Goal: Navigation & Orientation: Find specific page/section

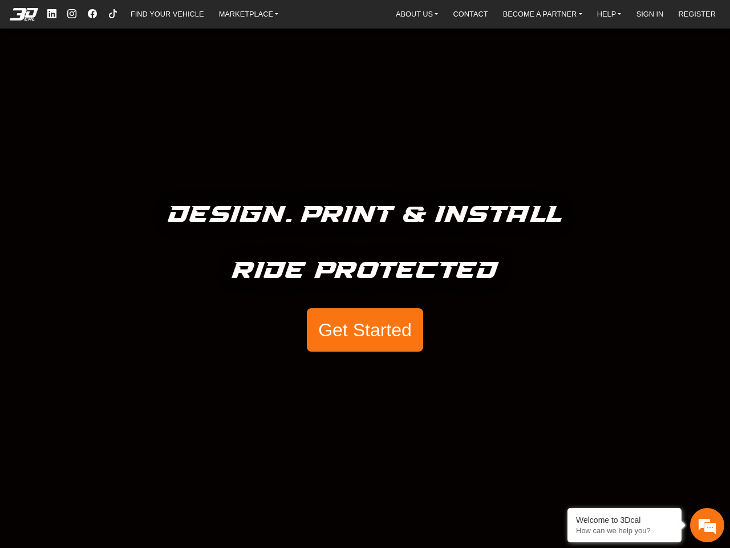
click at [365, 274] on h5 "Ride Protected" at bounding box center [365, 271] width 266 height 38
click at [25, 14] on em at bounding box center [24, 14] width 46 height 13
click at [249, 14] on link "MARKETPLACE" at bounding box center [248, 14] width 69 height 17
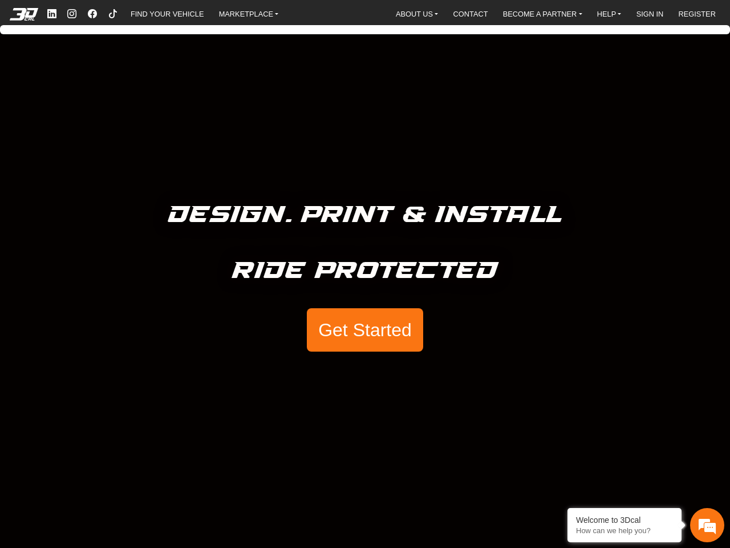
click at [650, 14] on link "SIGN IN" at bounding box center [650, 14] width 37 height 17
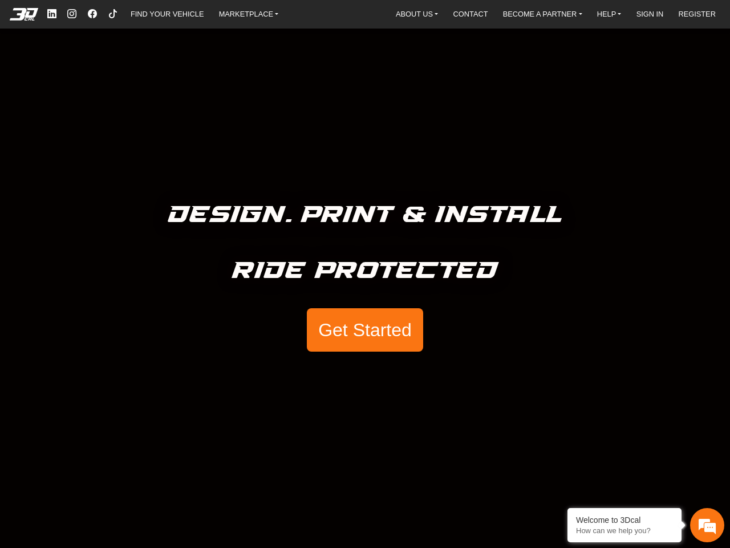
click at [696, 14] on link "REGISTER" at bounding box center [697, 14] width 46 height 17
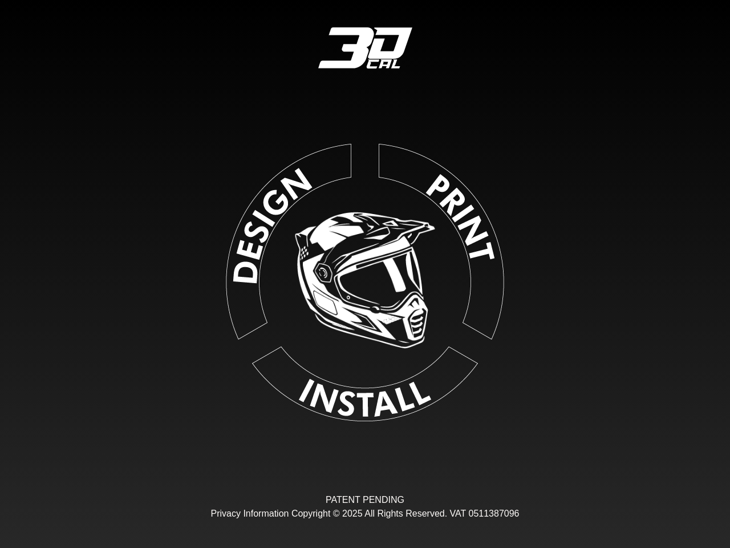
click at [363, 330] on div "Loading... PATENT PENDING Privacy Information Copyright © 2025 All Rights Reser…" at bounding box center [365, 274] width 730 height 548
click at [707, 525] on div "3DCAL User login Continue with Email and Password Continue with Google Continue…" at bounding box center [365, 274] width 730 height 548
